Goal: Transaction & Acquisition: Obtain resource

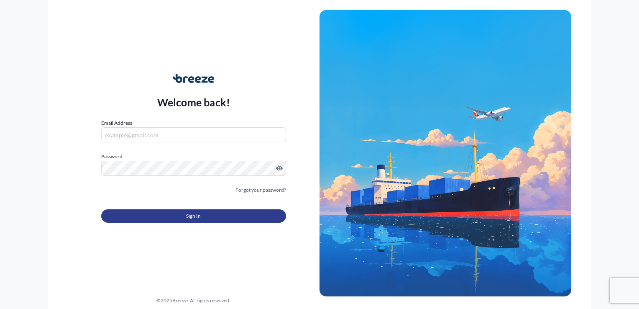
type input "[EMAIL_ADDRESS][DOMAIN_NAME]"
click at [217, 220] on button "Sign In" at bounding box center [193, 215] width 185 height 13
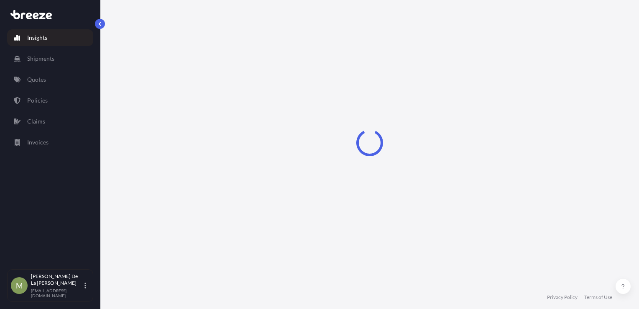
select select "2025"
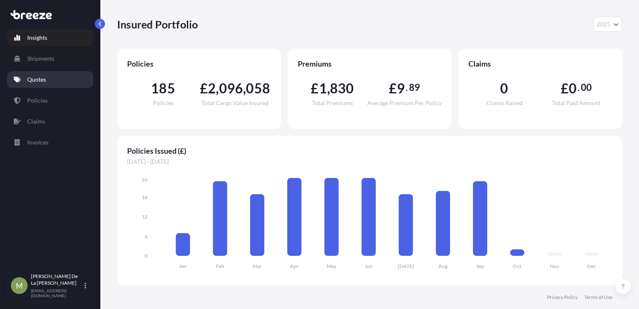
click at [37, 81] on p "Quotes" at bounding box center [36, 79] width 19 height 8
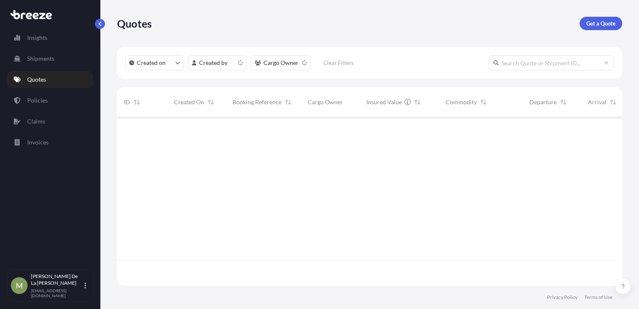
scroll to position [167, 499]
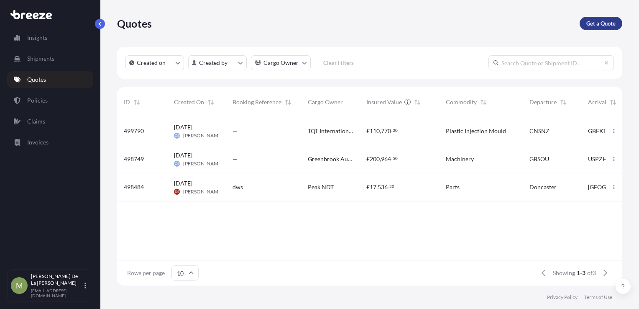
click at [609, 22] on p "Get a Quote" at bounding box center [601, 23] width 29 height 8
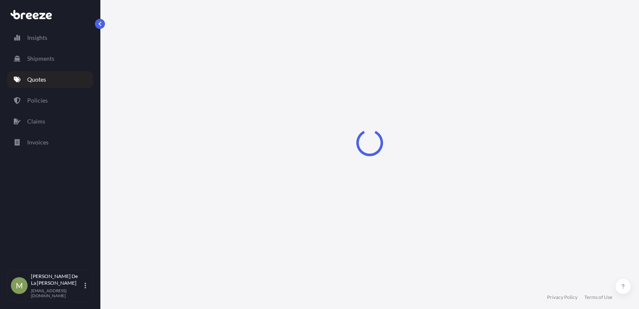
scroll to position [12, 0]
select select "Sea"
select select "1"
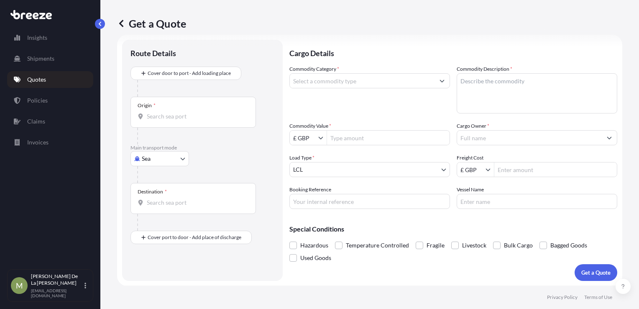
click at [357, 81] on input "Commodity Category *" at bounding box center [362, 80] width 145 height 15
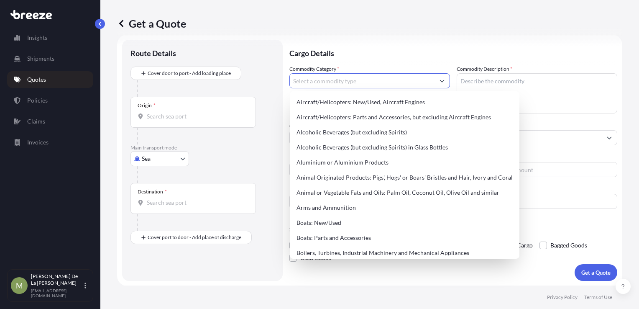
click at [359, 42] on div "Get a Quote" at bounding box center [369, 23] width 505 height 47
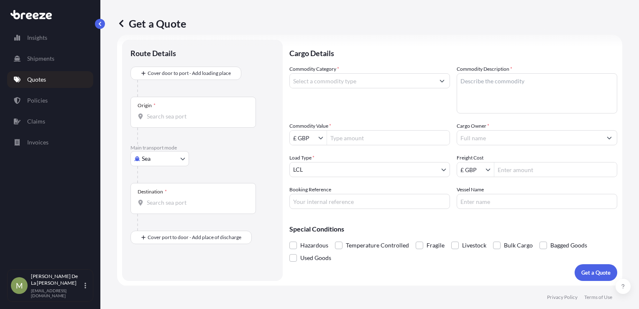
click at [152, 160] on body "140 options available. Insights Shipments Quotes Policies Claims Invoices M Meg…" at bounding box center [319, 154] width 639 height 309
click at [153, 210] on span "Road" at bounding box center [152, 210] width 13 height 8
select select "Road"
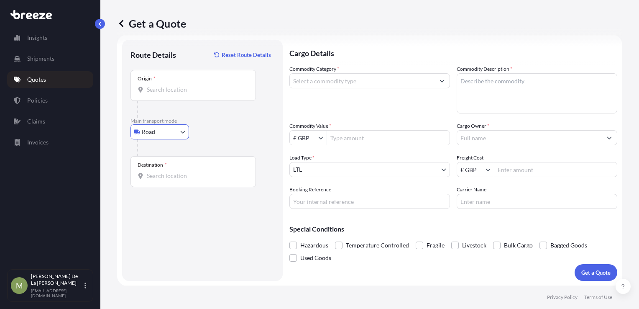
click at [171, 95] on div "Origin *" at bounding box center [194, 85] width 126 height 31
click at [171, 94] on input "Origin *" at bounding box center [196, 89] width 99 height 8
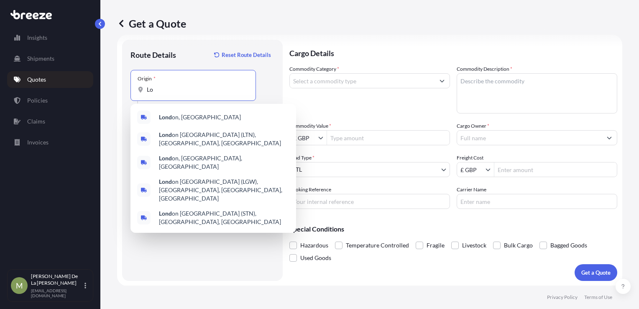
type input "L"
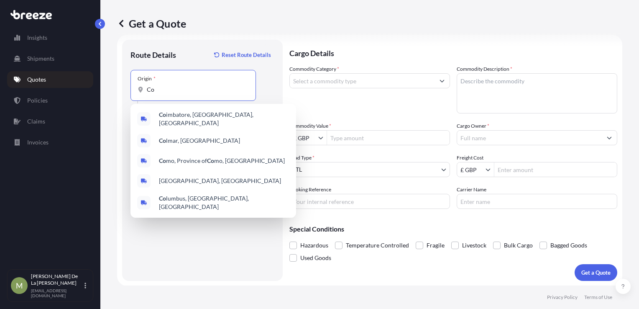
type input "C"
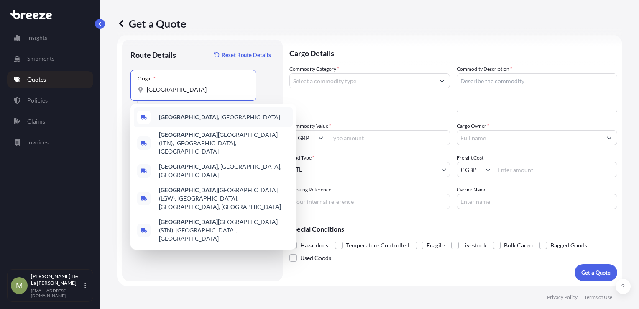
click at [187, 114] on span "[GEOGRAPHIC_DATA] , [GEOGRAPHIC_DATA]" at bounding box center [219, 117] width 121 height 8
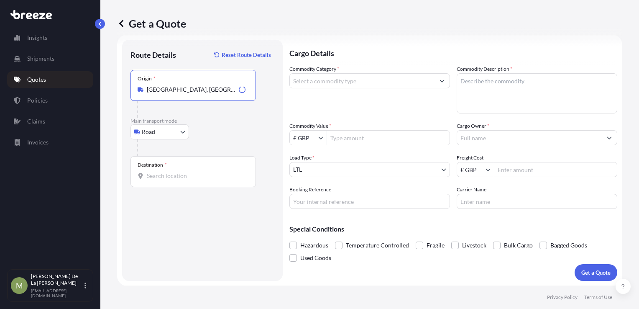
type input "[GEOGRAPHIC_DATA], [GEOGRAPHIC_DATA]"
click at [176, 167] on div "Destination *" at bounding box center [194, 171] width 126 height 31
click at [176, 172] on input "Destination *" at bounding box center [196, 176] width 99 height 8
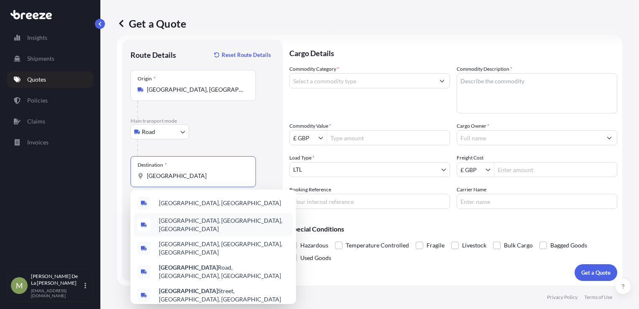
click at [175, 209] on div "[GEOGRAPHIC_DATA], [GEOGRAPHIC_DATA]" at bounding box center [213, 203] width 159 height 20
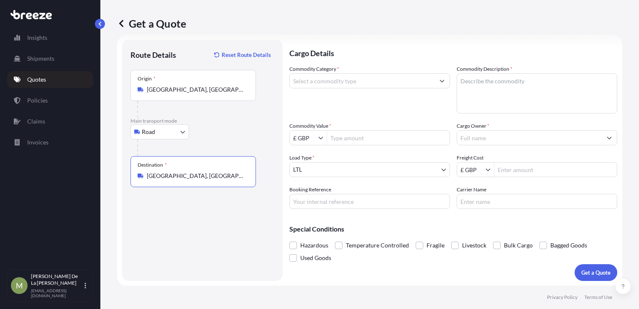
type input "[GEOGRAPHIC_DATA], [GEOGRAPHIC_DATA]"
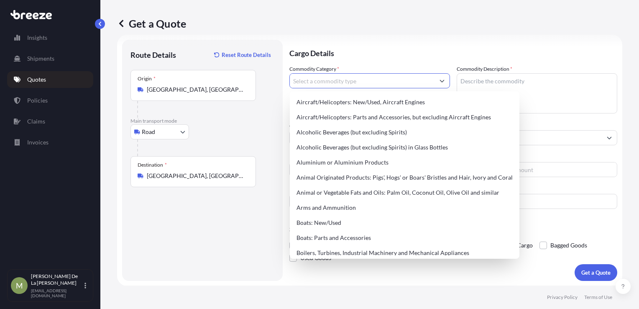
click at [364, 81] on input "Commodity Category *" at bounding box center [362, 80] width 145 height 15
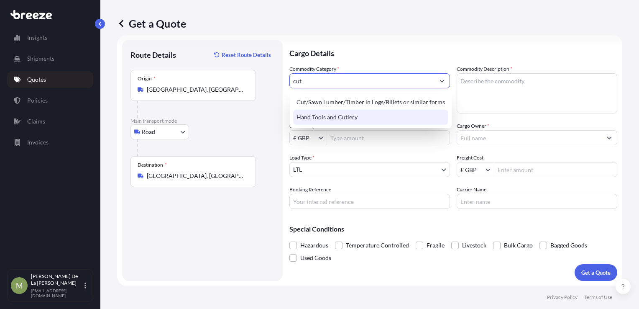
click at [348, 118] on div "Hand Tools and Cutlery" at bounding box center [370, 117] width 155 height 15
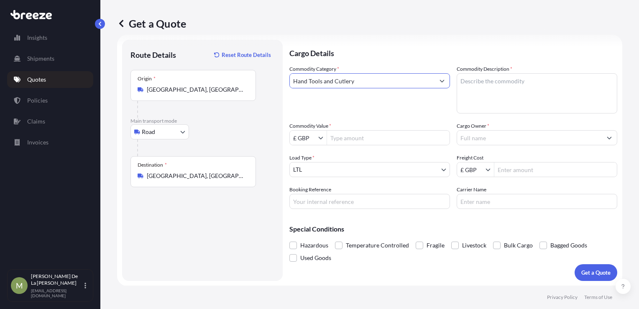
type input "Hand Tools and Cutlery"
click at [469, 78] on textarea "Commodity Description *" at bounding box center [537, 93] width 161 height 40
type textarea "Knives"
click at [359, 135] on input "Commodity Value *" at bounding box center [388, 137] width 123 height 15
type input "10,000"
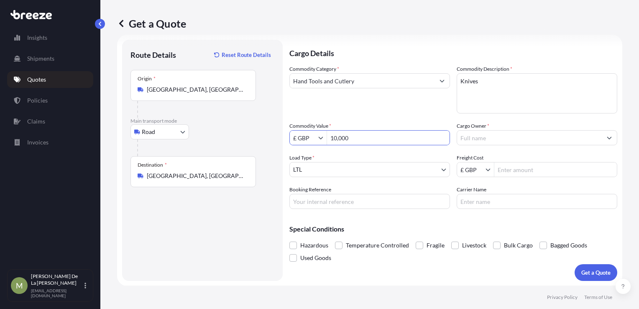
click at [463, 140] on input "Cargo Owner *" at bounding box center [529, 137] width 145 height 15
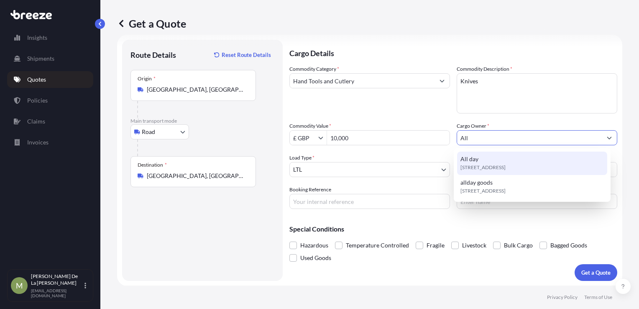
click at [505, 168] on span "[STREET_ADDRESS]" at bounding box center [483, 167] width 45 height 8
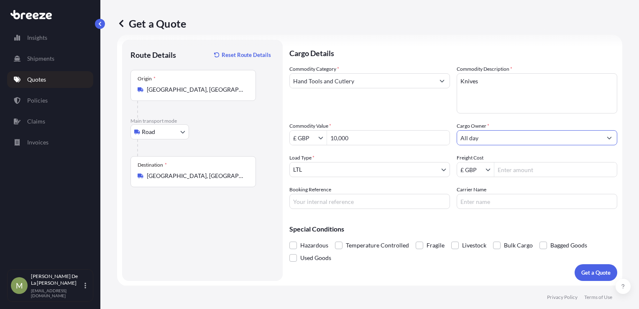
type input "All day"
click at [366, 166] on body "10,000 15 options available. 11 options available. 2 options available. Insight…" at bounding box center [319, 154] width 639 height 309
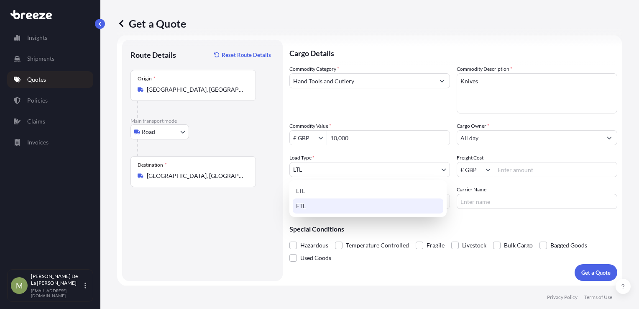
click at [333, 206] on div "FTL" at bounding box center [368, 205] width 151 height 15
select select "2"
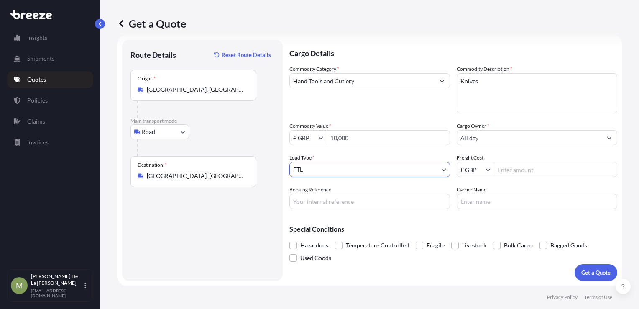
click at [505, 168] on input "Freight Cost" at bounding box center [556, 169] width 123 height 15
type input "225"
click at [348, 205] on input "Booking Reference" at bounding box center [370, 201] width 161 height 15
click at [333, 203] on input "Booking Reference" at bounding box center [370, 201] width 161 height 15
paste input "D-DO2500297"
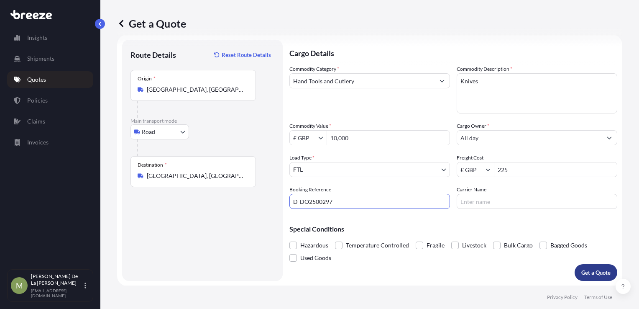
type input "D-DO2500297"
click at [584, 273] on p "Get a Quote" at bounding box center [596, 272] width 29 height 8
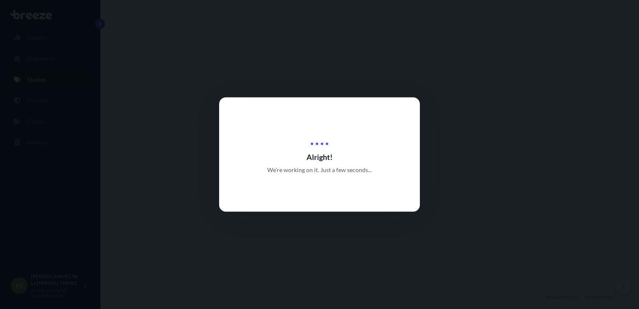
select select "Road"
select select "2"
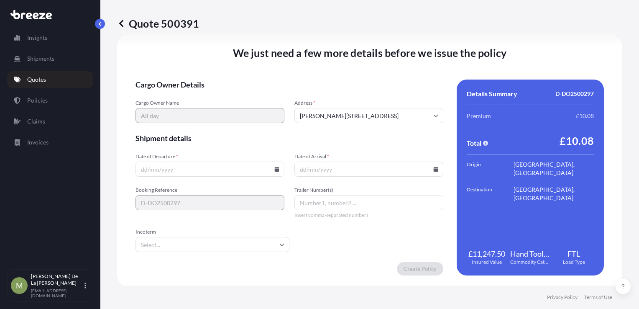
scroll to position [1043, 0]
click at [164, 169] on input "Date of Departure *" at bounding box center [210, 168] width 149 height 15
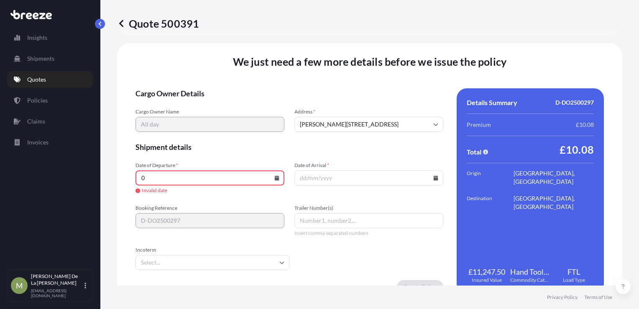
scroll to position [1052, 0]
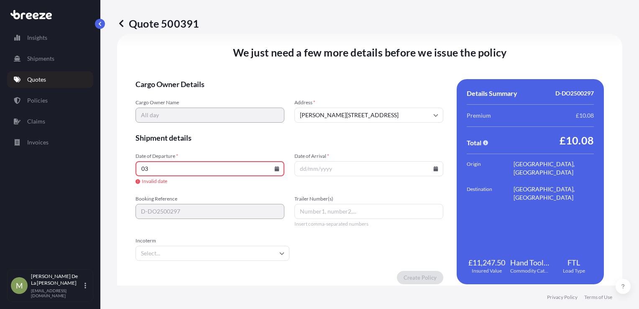
click at [276, 167] on icon at bounding box center [277, 168] width 5 height 5
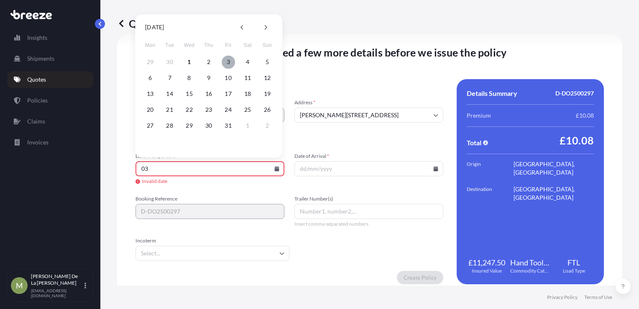
click at [226, 61] on button "3" at bounding box center [228, 61] width 13 height 13
type input "[DATE]"
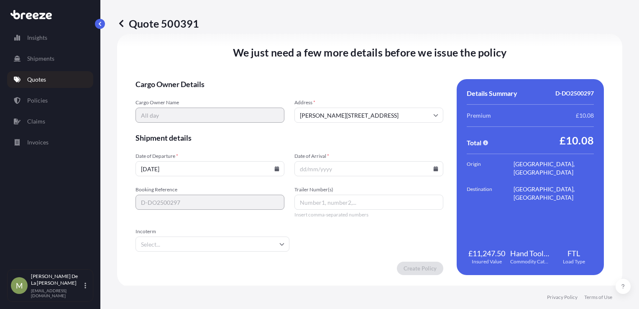
click at [310, 173] on input "Date of Arrival *" at bounding box center [369, 168] width 149 height 15
click at [434, 169] on input "Date of Arrival *" at bounding box center [369, 168] width 149 height 15
click at [434, 168] on icon at bounding box center [436, 168] width 5 height 5
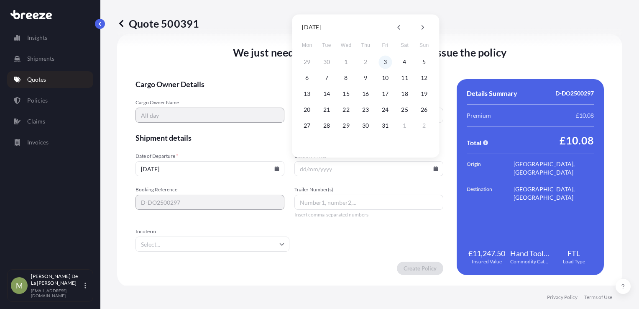
click at [388, 62] on button "3" at bounding box center [385, 61] width 13 height 13
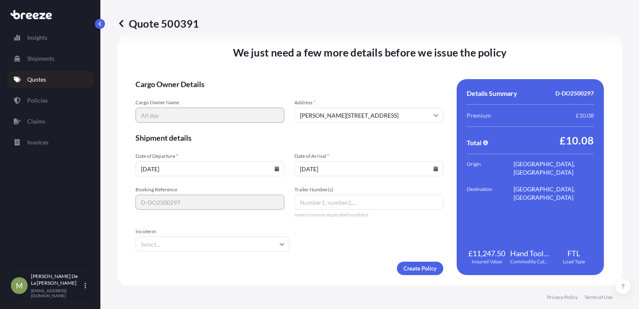
type input "[DATE]"
click at [214, 249] on input "Incoterm" at bounding box center [213, 243] width 154 height 15
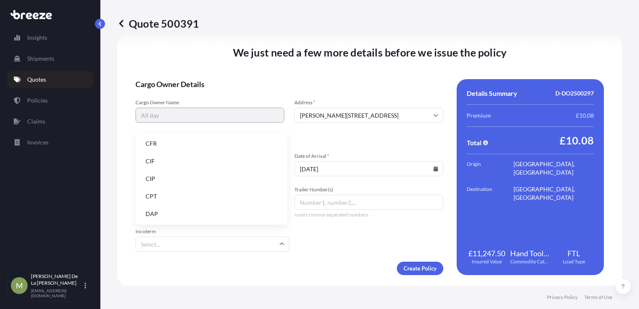
click at [204, 219] on li "DAP" at bounding box center [211, 214] width 145 height 16
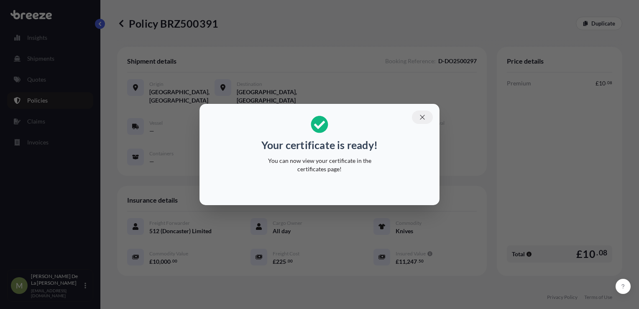
click at [425, 117] on icon "button" at bounding box center [423, 117] width 8 height 8
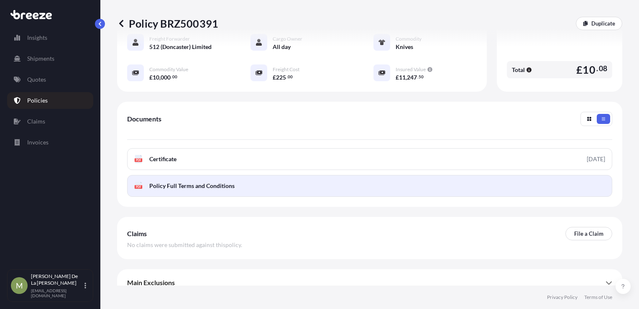
scroll to position [193, 0]
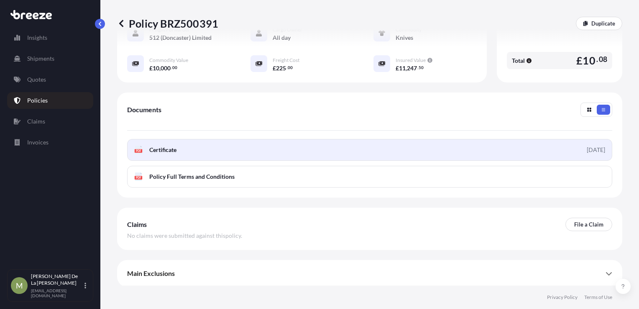
click at [190, 151] on link "PDF Certificate [DATE]" at bounding box center [369, 150] width 485 height 22
